Goal: Find specific page/section: Find specific page/section

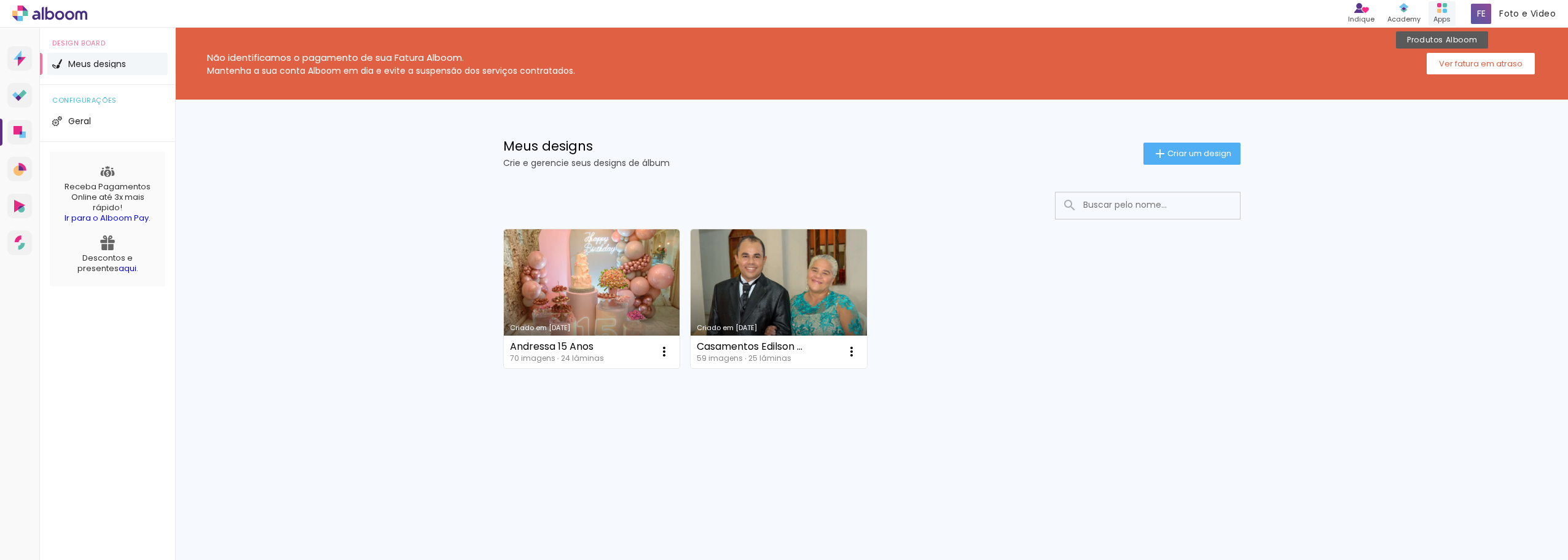
click at [1442, 11] on icon at bounding box center [1442, 8] width 10 height 10
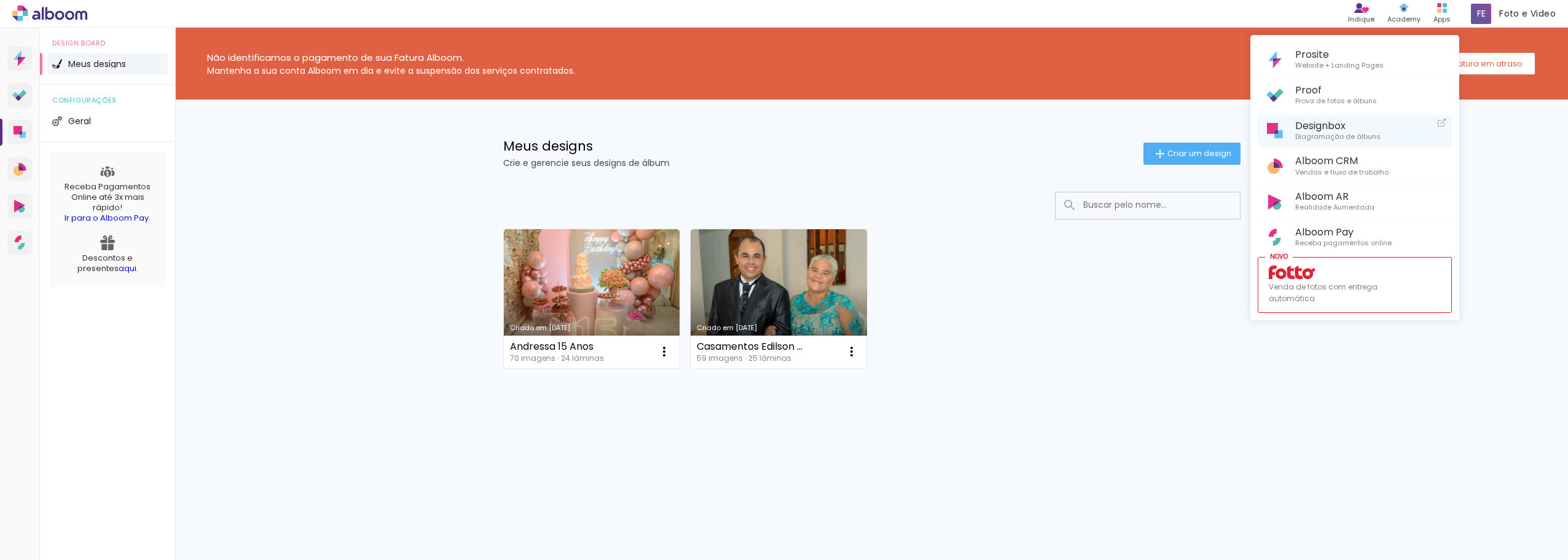
click at [1323, 125] on span "Designbox" at bounding box center [1338, 126] width 86 height 12
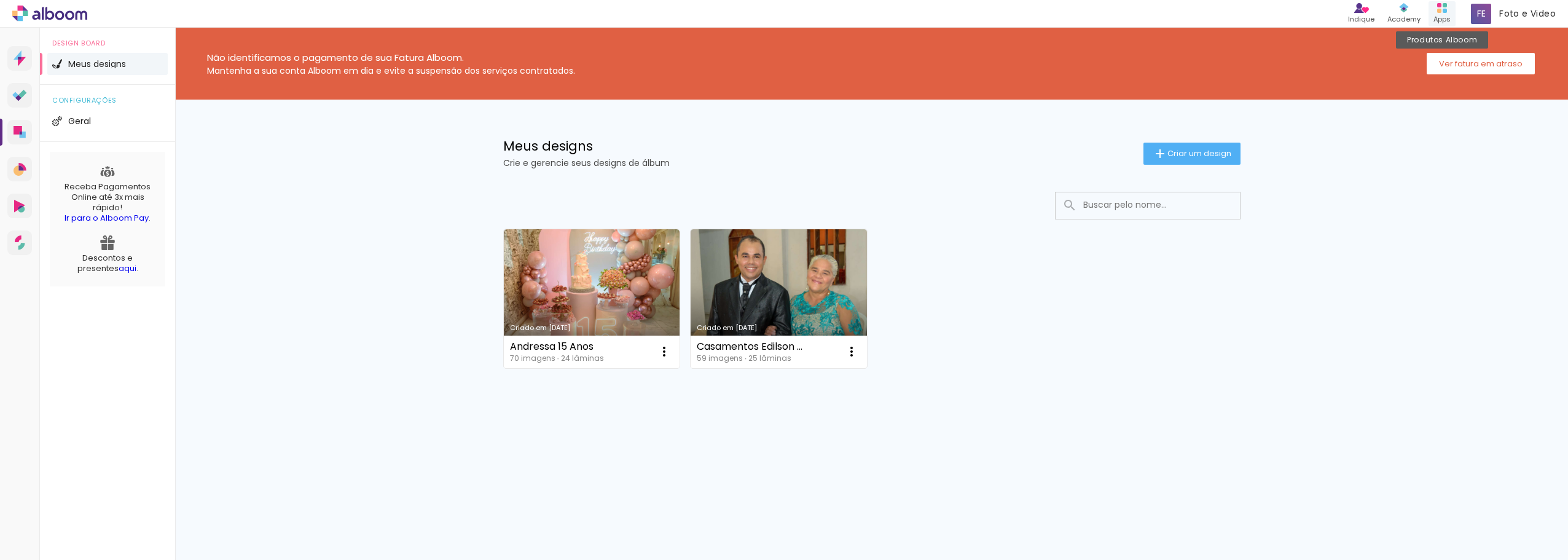
click at [1441, 7] on icon at bounding box center [1442, 8] width 10 height 10
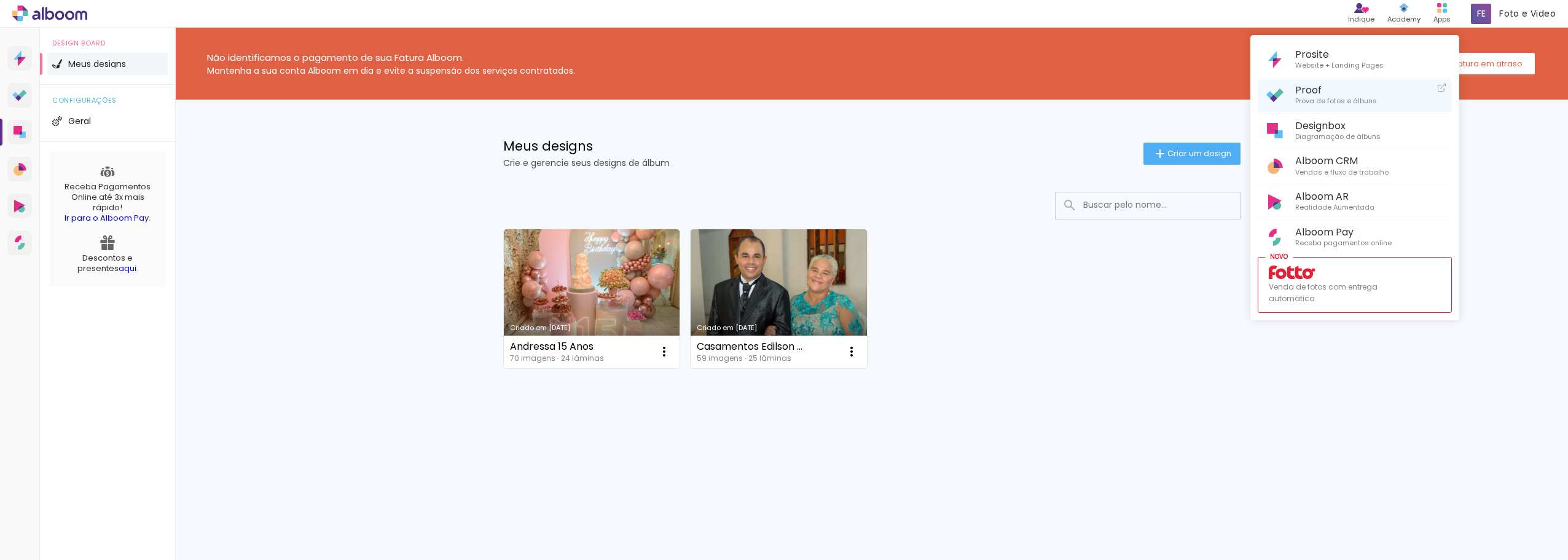
click at [1305, 90] on span "Proof" at bounding box center [1336, 90] width 81 height 12
click at [959, 146] on div at bounding box center [784, 280] width 1568 height 560
